Goal: Navigation & Orientation: Go to known website

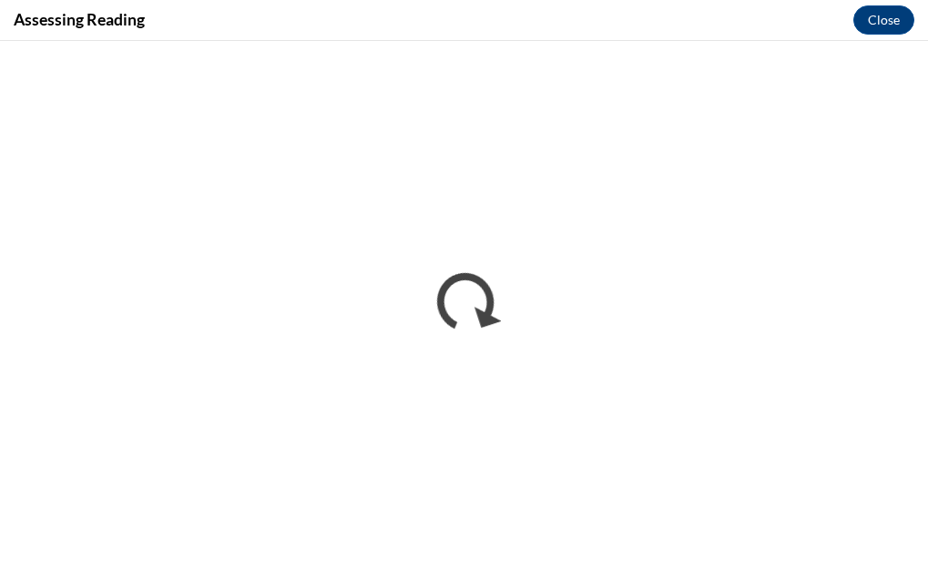
scroll to position [2171, 0]
